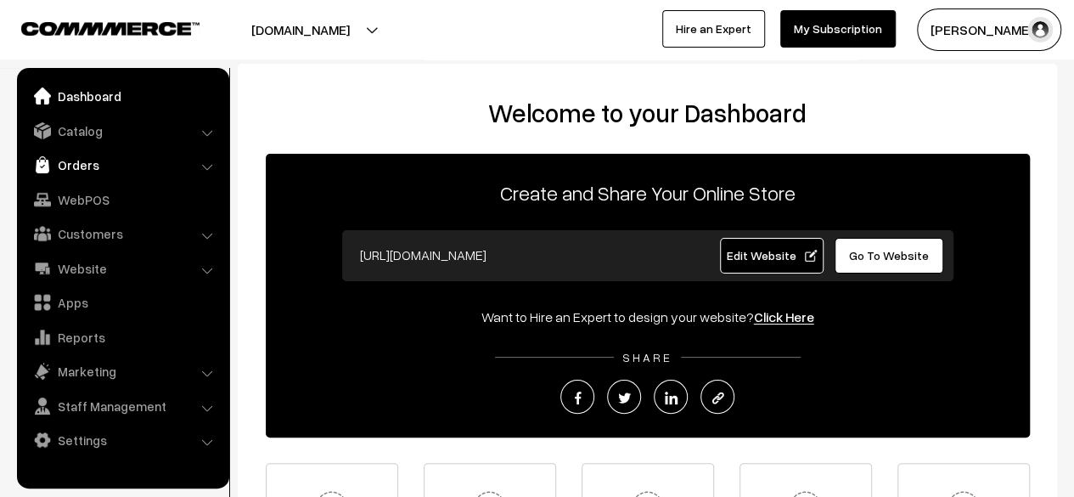
drag, startPoint x: 0, startPoint y: 0, endPoint x: 71, endPoint y: 161, distance: 175.7
click at [71, 161] on link "Orders" at bounding box center [122, 164] width 202 height 31
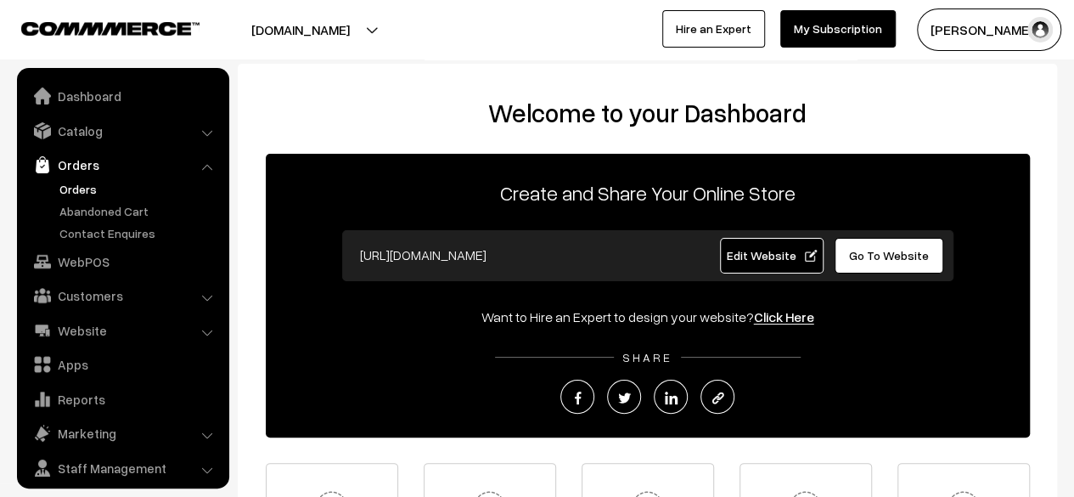
click at [76, 188] on link "Orders" at bounding box center [139, 189] width 168 height 18
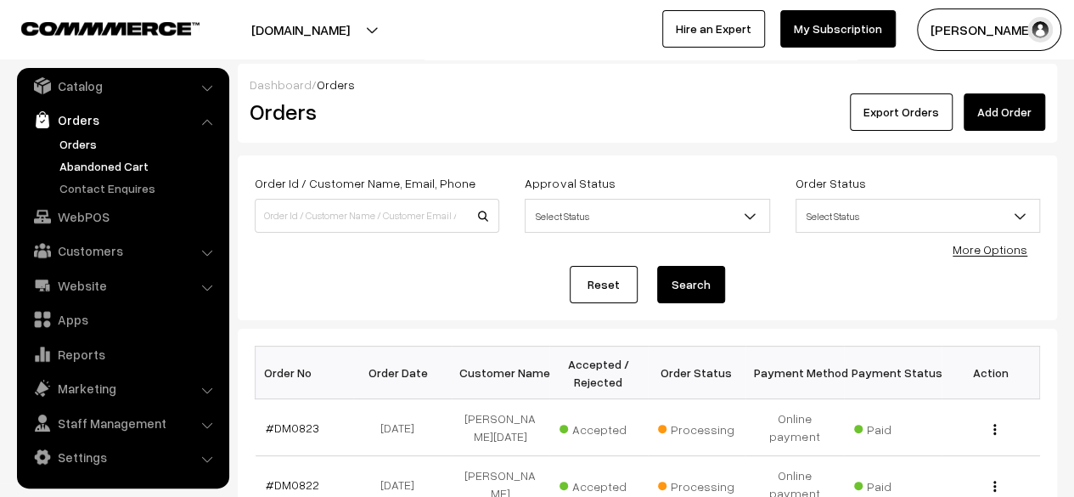
click at [98, 167] on link "Abandoned Cart" at bounding box center [139, 166] width 168 height 18
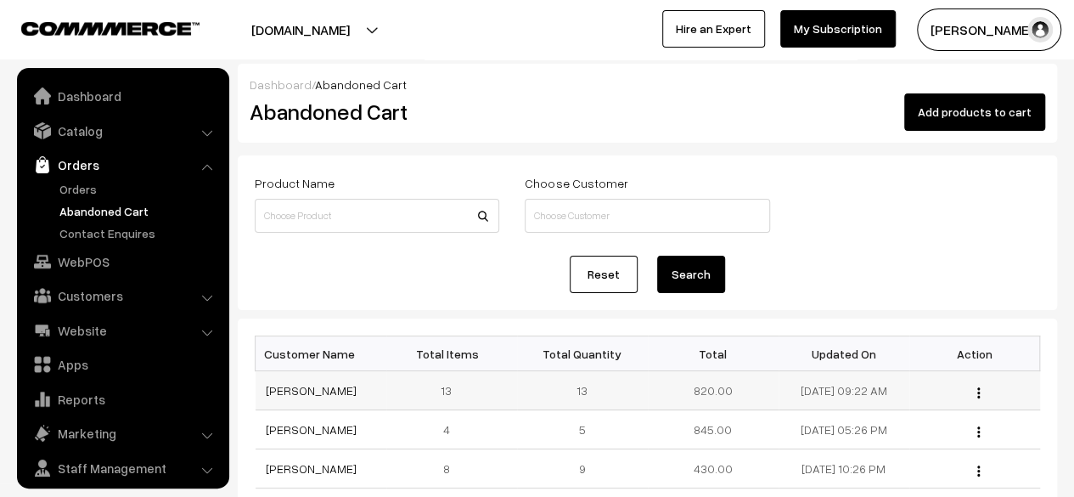
scroll to position [45, 0]
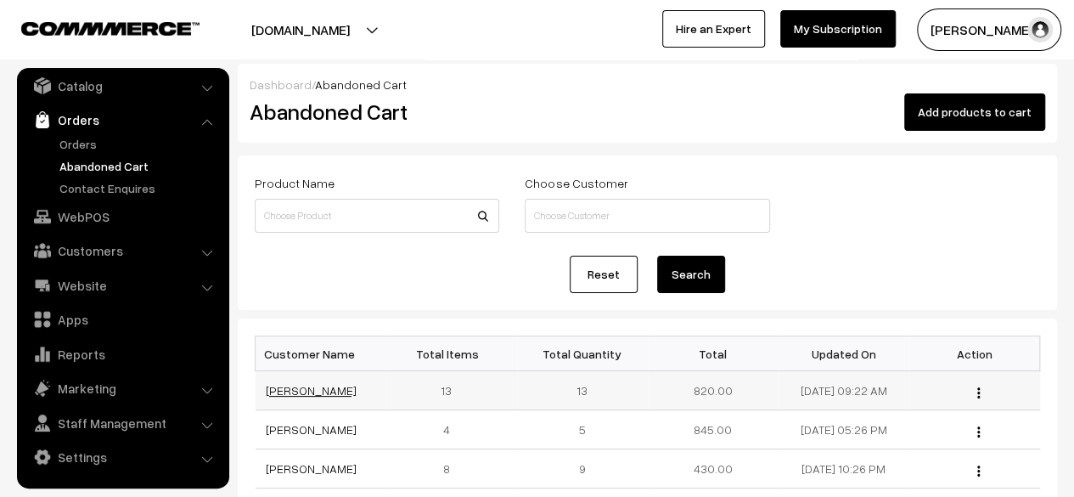
click at [307, 388] on link "Laxmikant Karwa" at bounding box center [311, 390] width 91 height 14
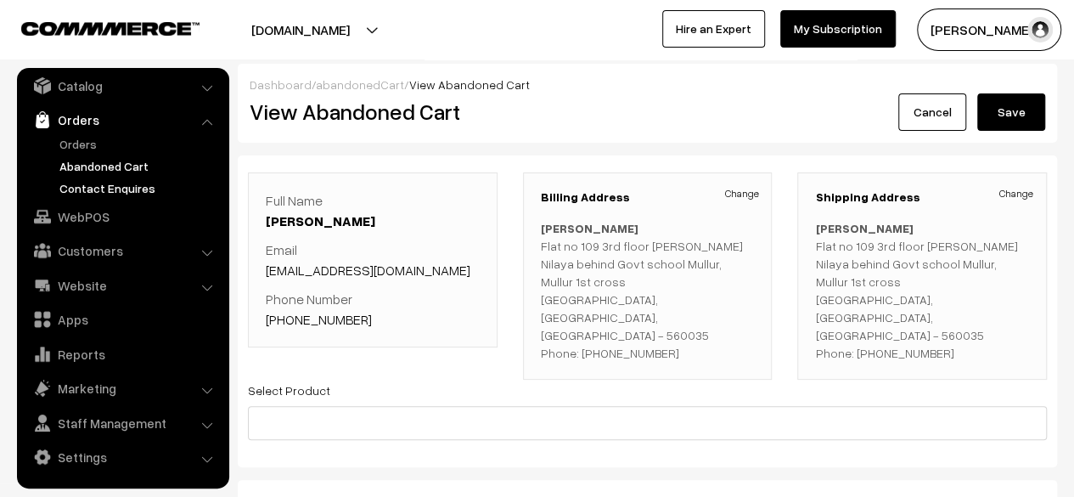
click at [83, 195] on link "Contact Enquires" at bounding box center [139, 188] width 168 height 18
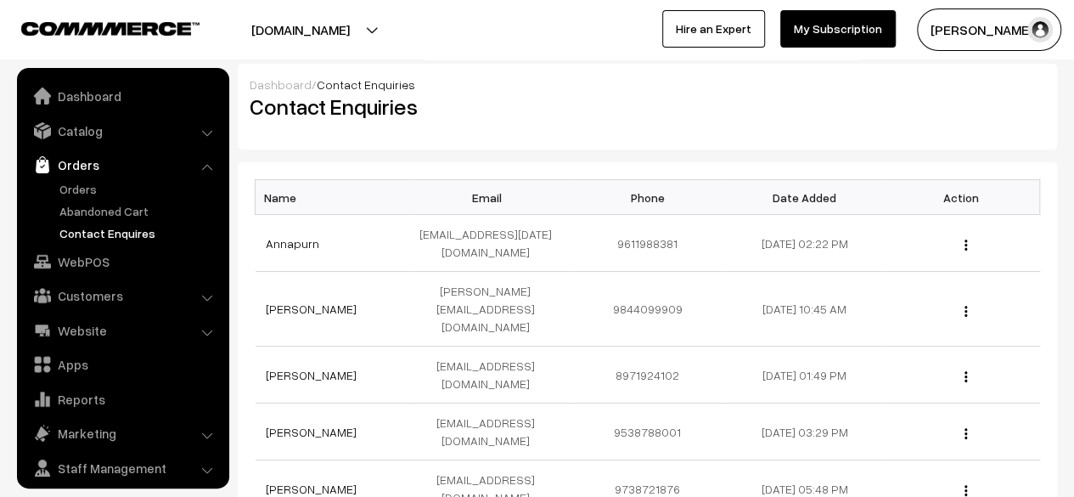
scroll to position [45, 0]
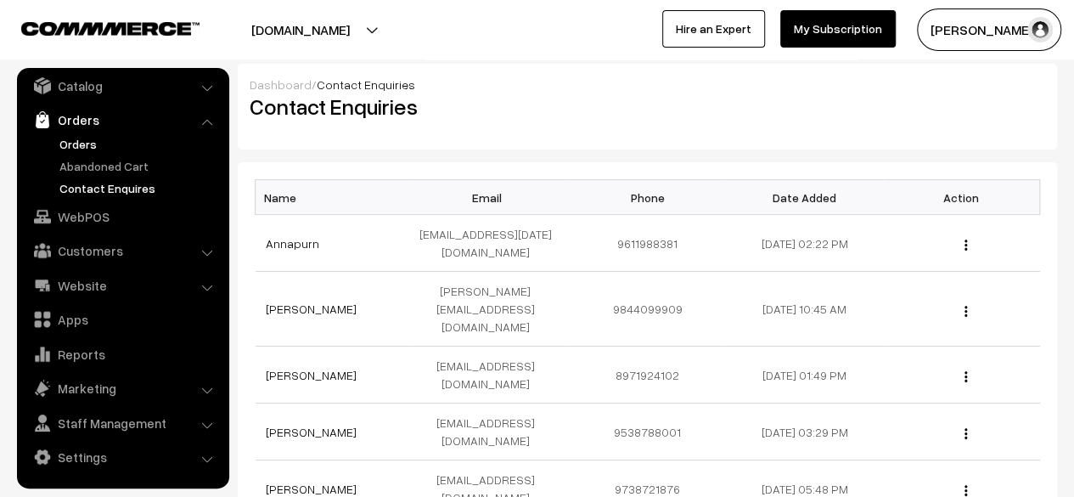
click at [83, 140] on link "Orders" at bounding box center [139, 144] width 168 height 18
